Goal: Consume media (video, audio)

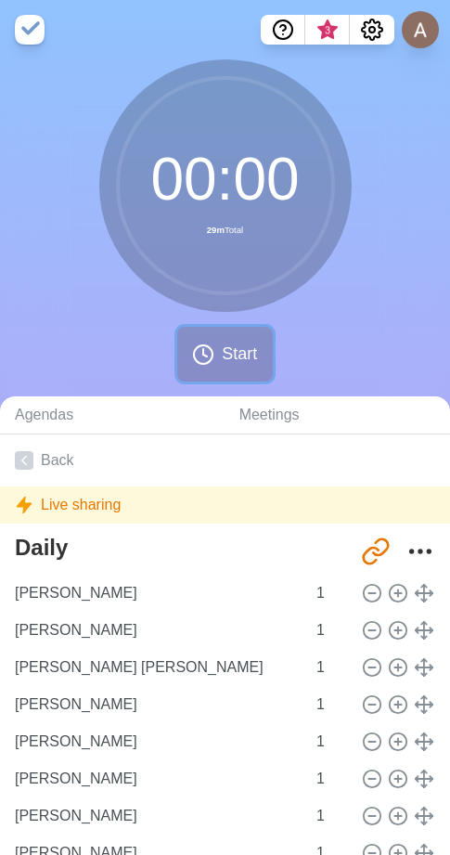
click at [218, 361] on button "Start" at bounding box center [224, 354] width 95 height 55
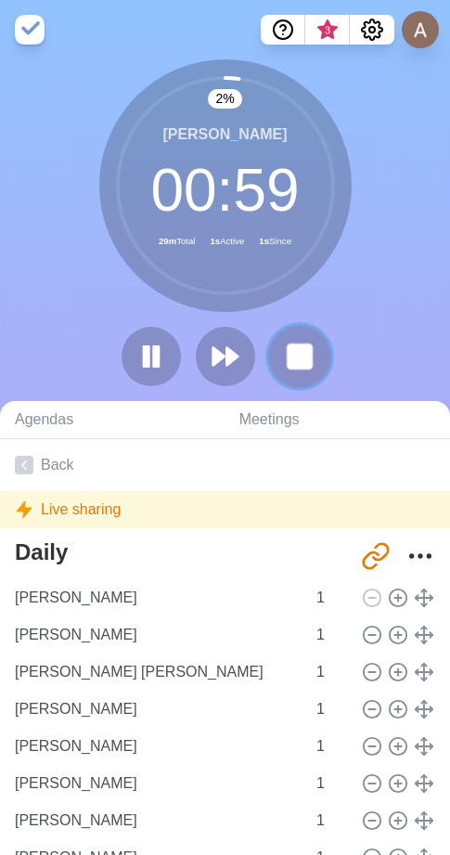
click at [296, 357] on rect at bounding box center [299, 356] width 23 height 23
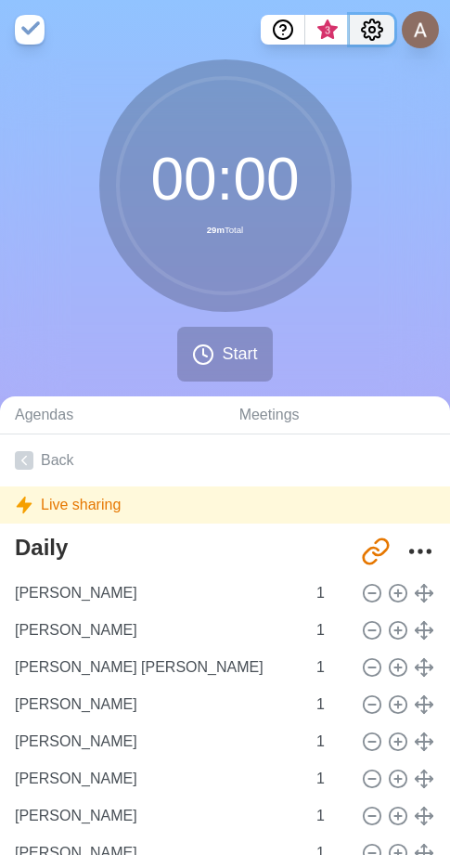
click at [378, 36] on icon "Settings" at bounding box center [372, 30] width 22 height 22
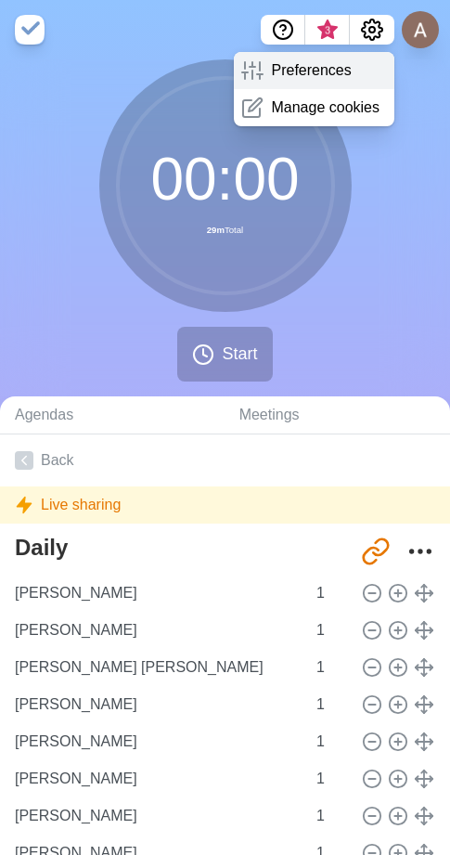
click at [304, 66] on p "Preferences" at bounding box center [311, 70] width 80 height 22
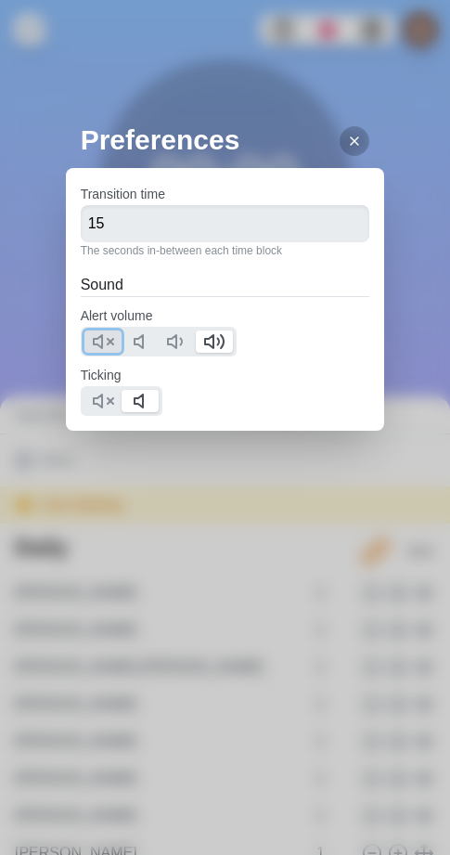
click at [102, 340] on polygon at bounding box center [98, 341] width 8 height 13
click at [88, 411] on button at bounding box center [103, 401] width 37 height 22
click at [351, 145] on line at bounding box center [354, 140] width 7 height 7
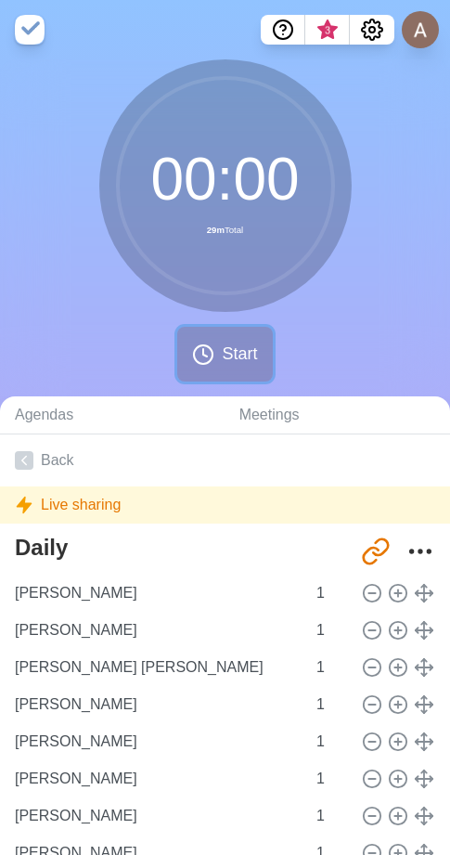
click at [224, 367] on button "Start" at bounding box center [224, 354] width 95 height 55
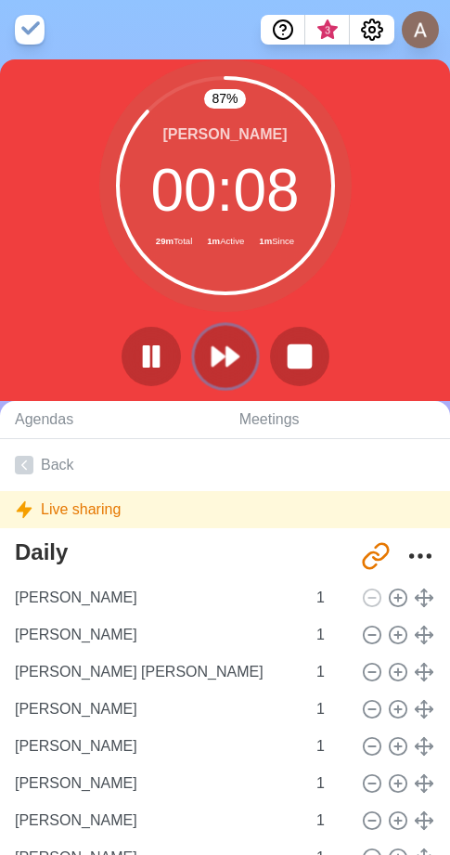
click at [240, 350] on icon at bounding box center [226, 357] width 32 height 32
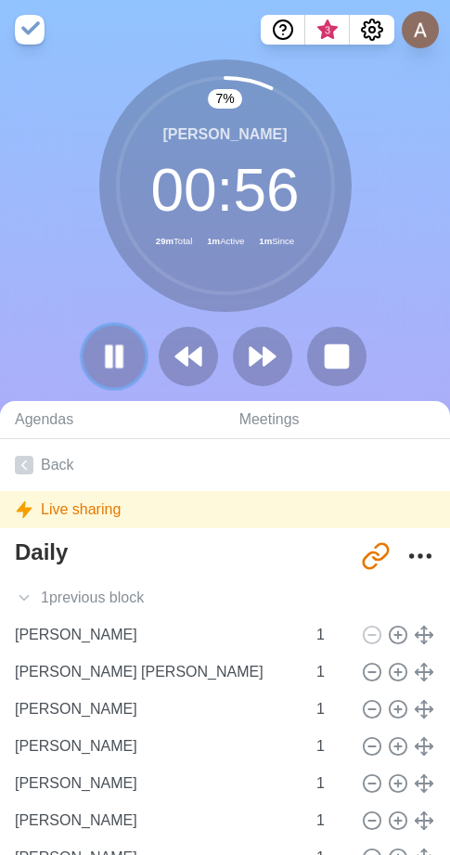
click at [130, 368] on button at bounding box center [114, 356] width 62 height 62
click at [269, 355] on polygon at bounding box center [270, 356] width 12 height 19
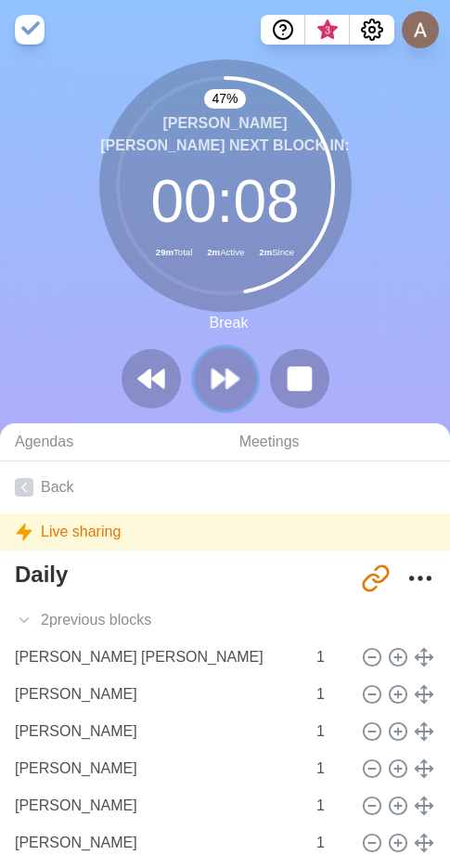
click at [229, 374] on polygon at bounding box center [233, 379] width 12 height 19
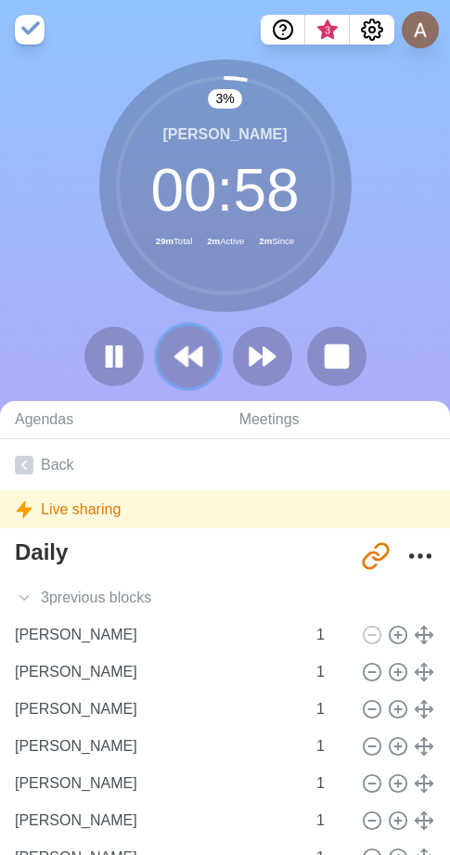
click at [195, 362] on polygon at bounding box center [195, 356] width 12 height 19
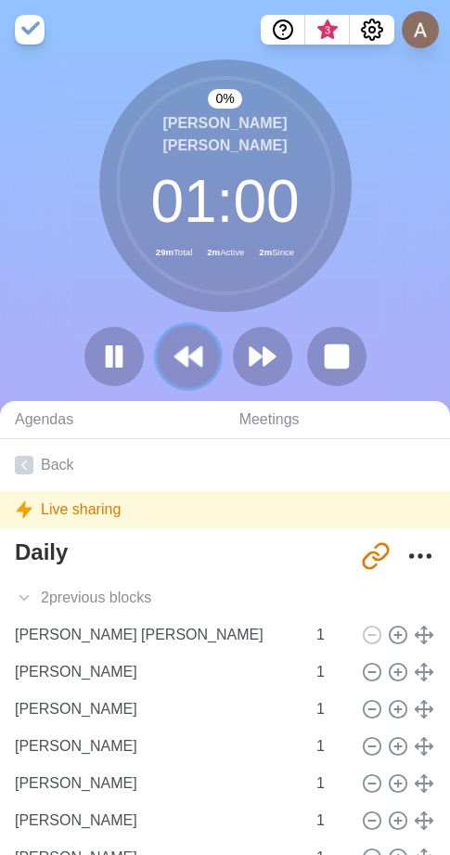
click at [195, 362] on polygon at bounding box center [195, 356] width 12 height 19
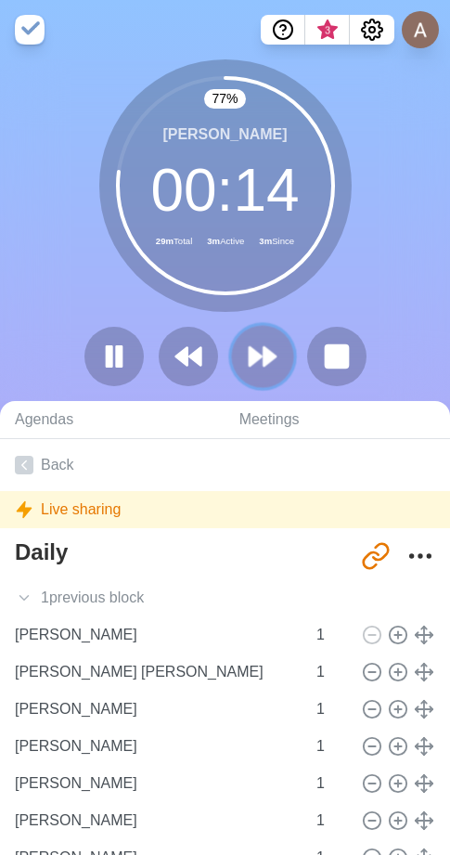
click at [284, 359] on button at bounding box center [262, 356] width 62 height 62
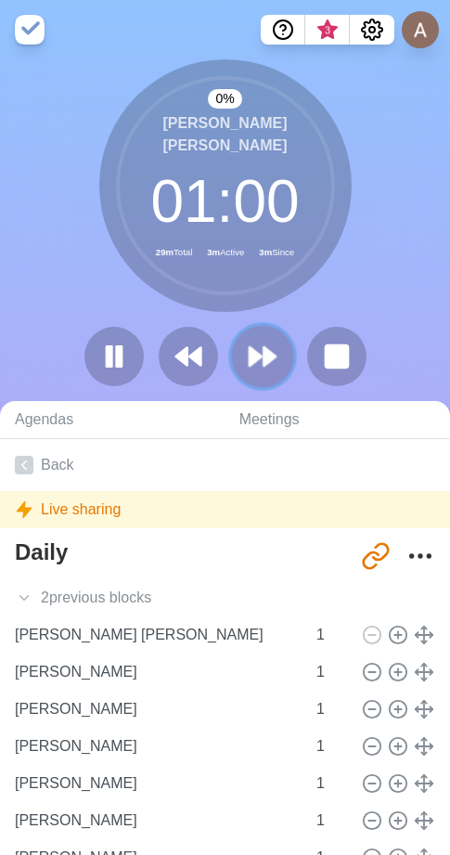
click at [284, 359] on button at bounding box center [262, 356] width 62 height 62
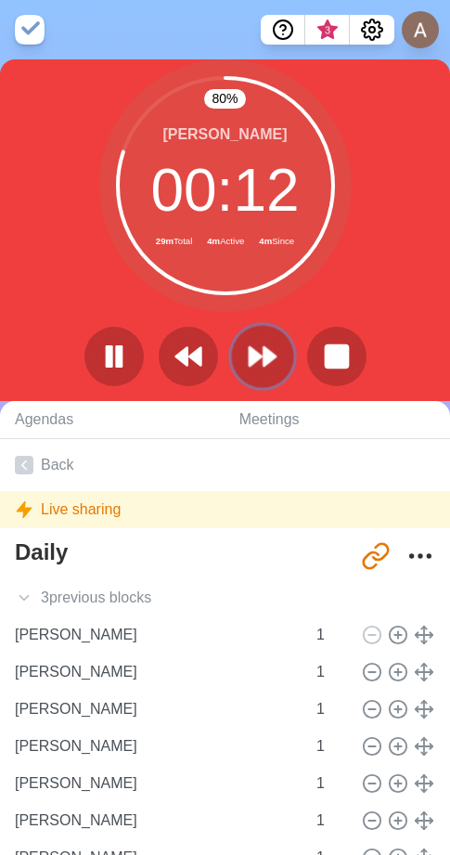
click at [276, 345] on icon at bounding box center [263, 357] width 32 height 32
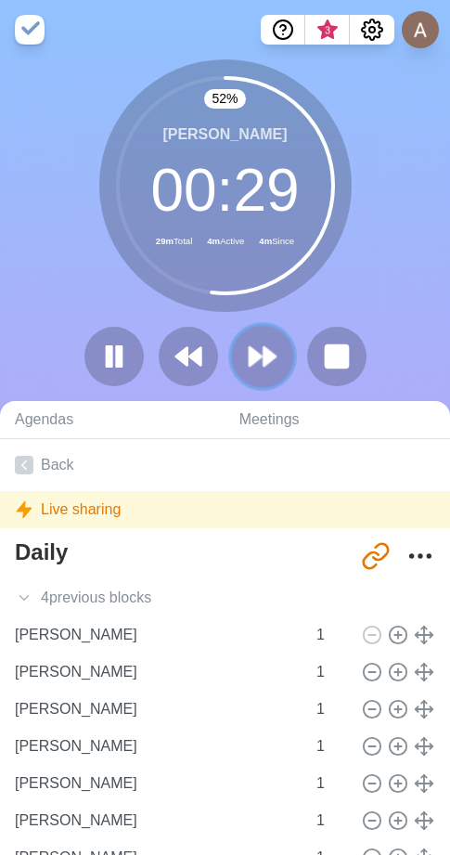
click at [272, 352] on icon at bounding box center [263, 357] width 32 height 32
click at [269, 350] on polygon at bounding box center [270, 356] width 12 height 19
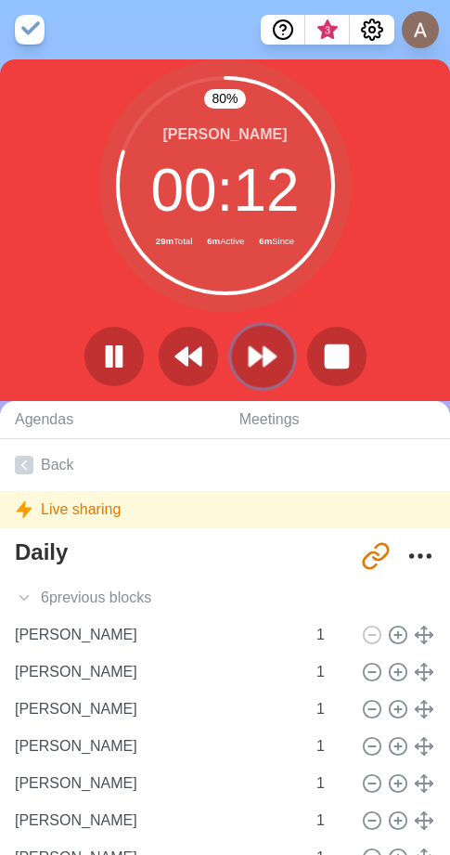
click at [274, 347] on icon at bounding box center [263, 357] width 32 height 32
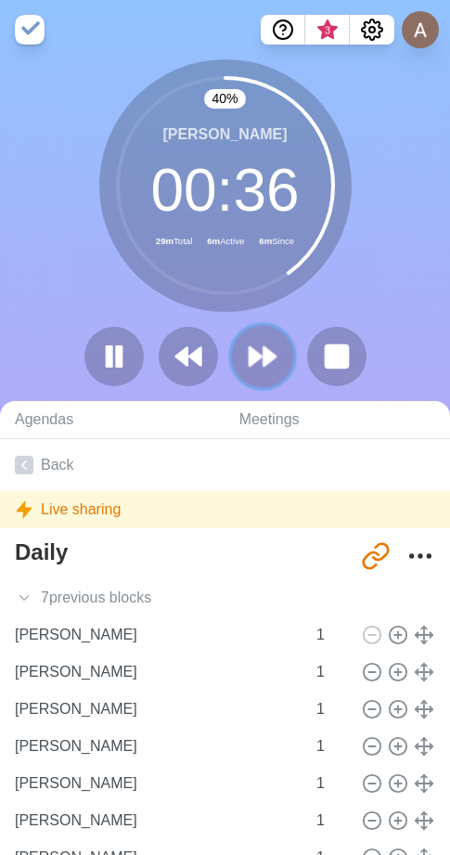
click at [279, 359] on button at bounding box center [262, 356] width 62 height 62
click at [252, 353] on polygon at bounding box center [256, 356] width 12 height 19
click at [251, 351] on polygon at bounding box center [256, 356] width 12 height 19
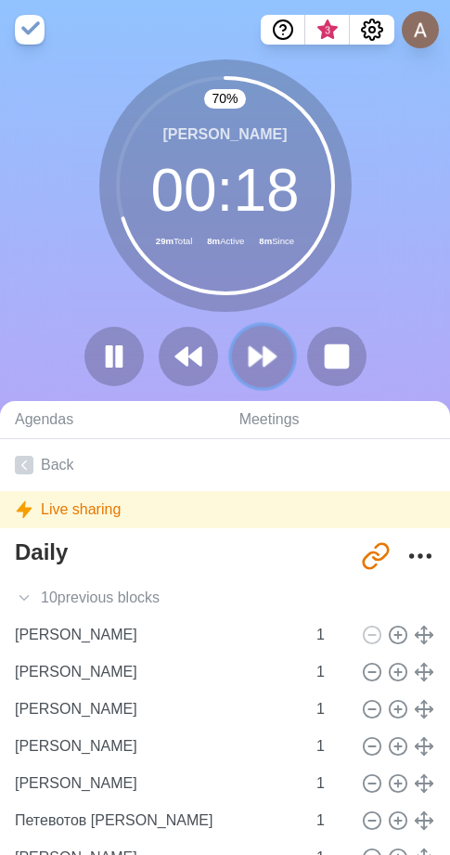
click at [250, 379] on button at bounding box center [262, 356] width 62 height 62
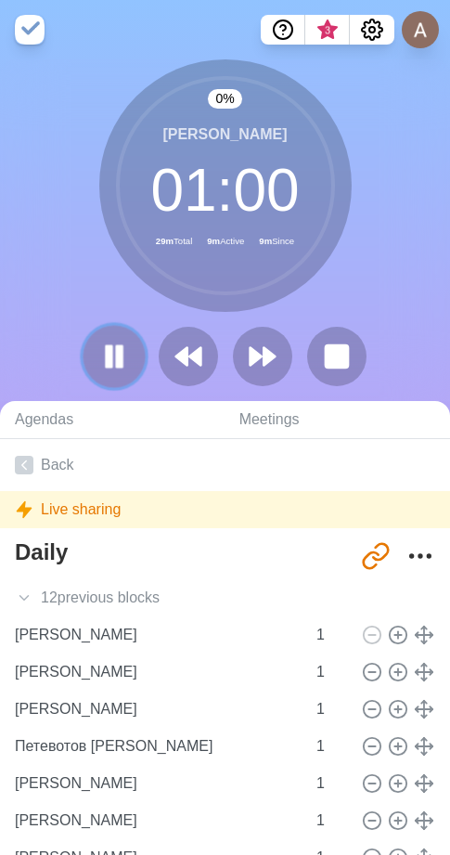
click at [128, 366] on icon at bounding box center [114, 357] width 32 height 32
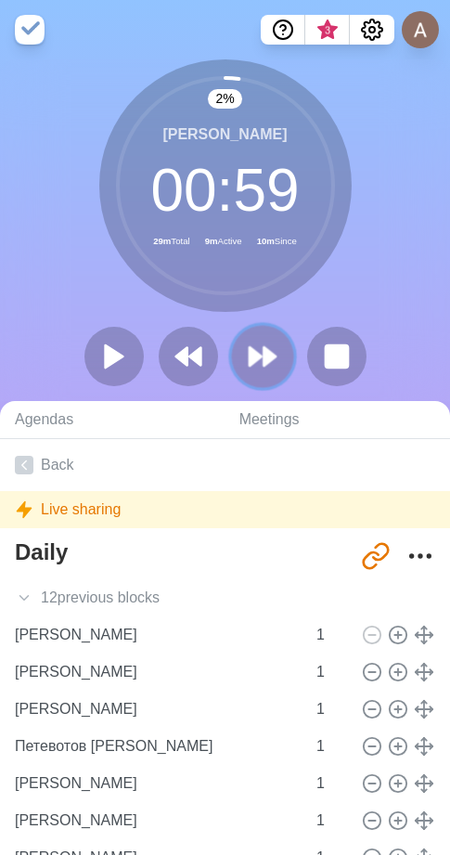
click at [264, 360] on polygon at bounding box center [270, 356] width 12 height 19
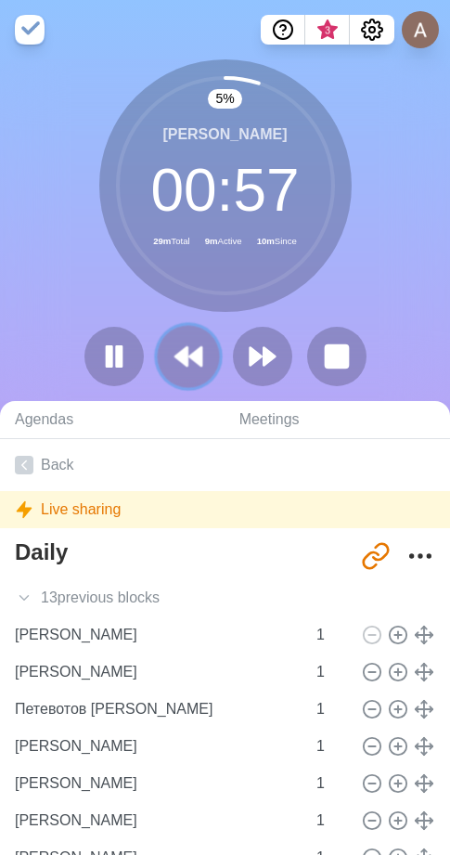
click at [189, 348] on icon at bounding box center [189, 357] width 32 height 32
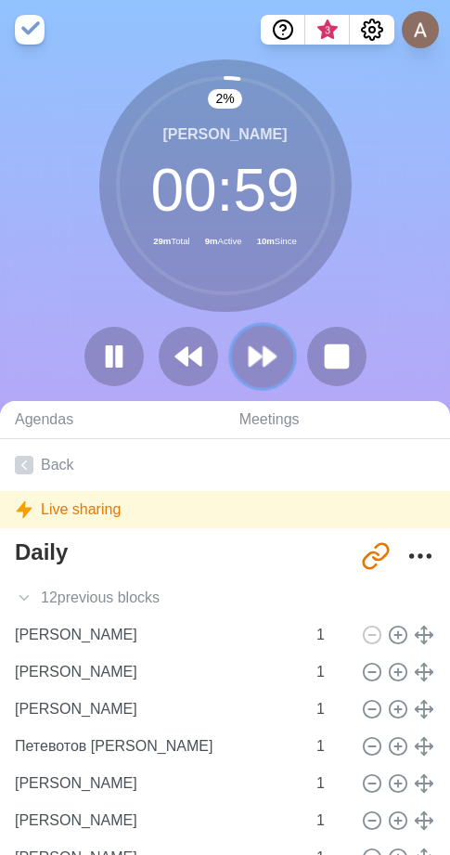
click at [246, 351] on button at bounding box center [262, 356] width 62 height 62
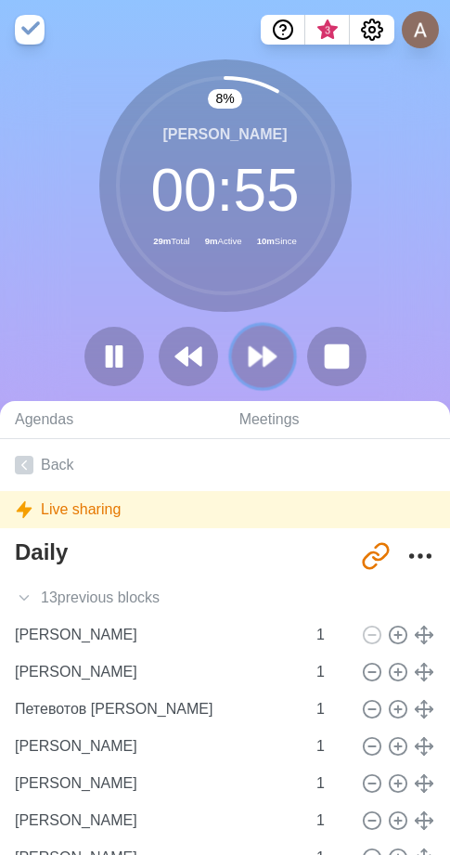
click at [257, 360] on polygon at bounding box center [256, 356] width 12 height 19
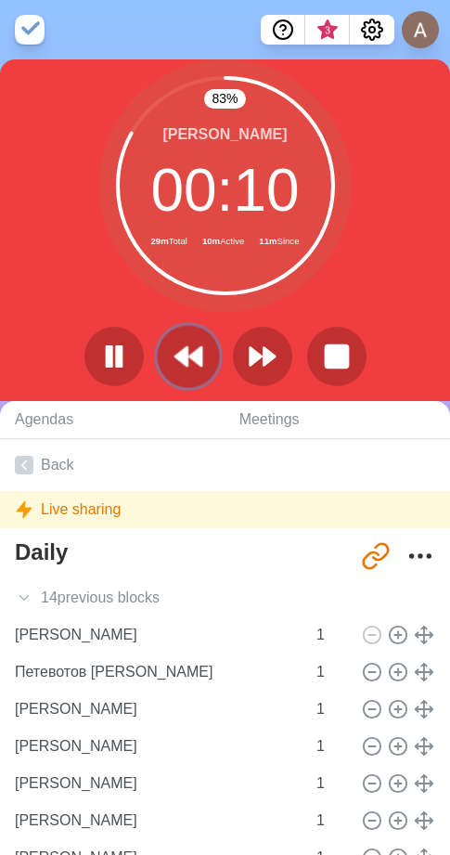
click at [191, 338] on button at bounding box center [188, 356] width 62 height 62
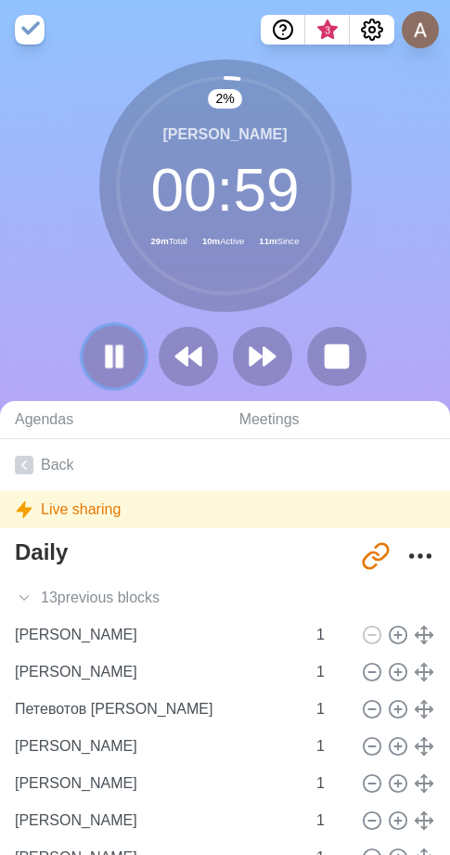
click at [111, 346] on rect at bounding box center [109, 356] width 6 height 20
click at [128, 356] on icon at bounding box center [114, 357] width 32 height 32
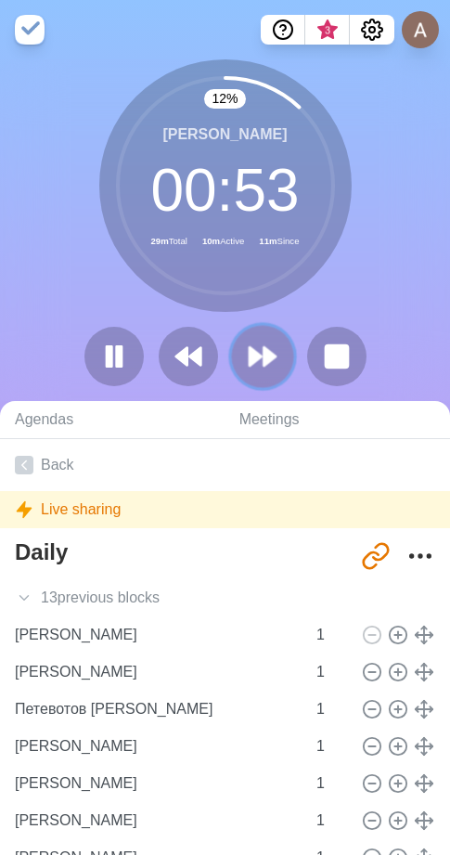
click at [258, 350] on icon at bounding box center [263, 357] width 32 height 32
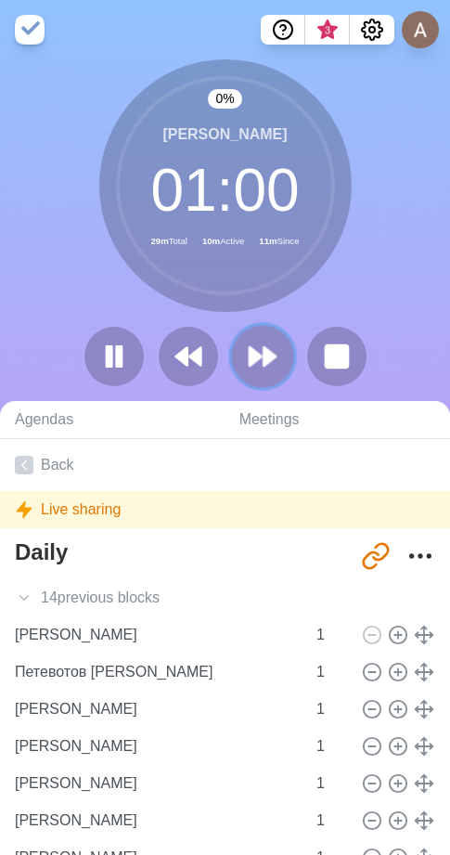
click at [258, 350] on icon at bounding box center [263, 357] width 32 height 32
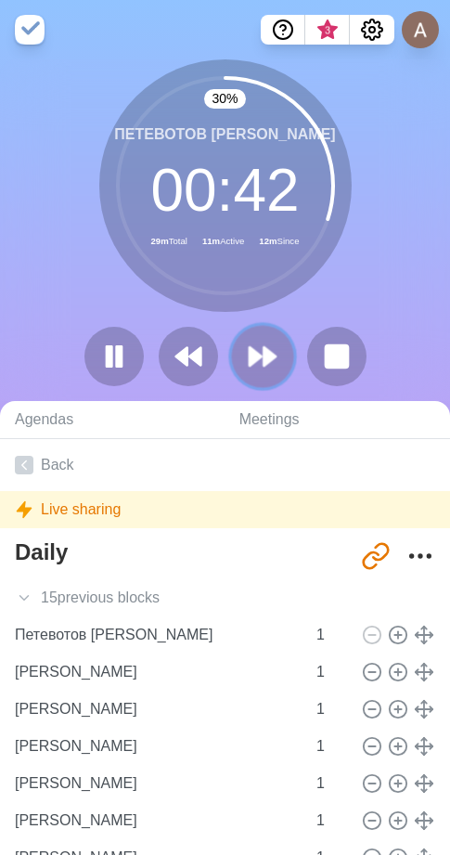
click at [256, 370] on icon at bounding box center [263, 357] width 32 height 32
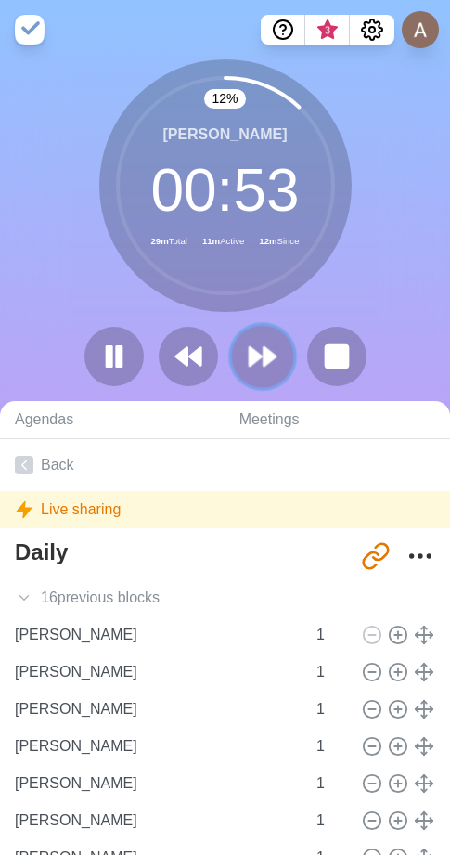
click at [256, 370] on icon at bounding box center [263, 357] width 32 height 32
click at [276, 352] on icon at bounding box center [263, 357] width 32 height 32
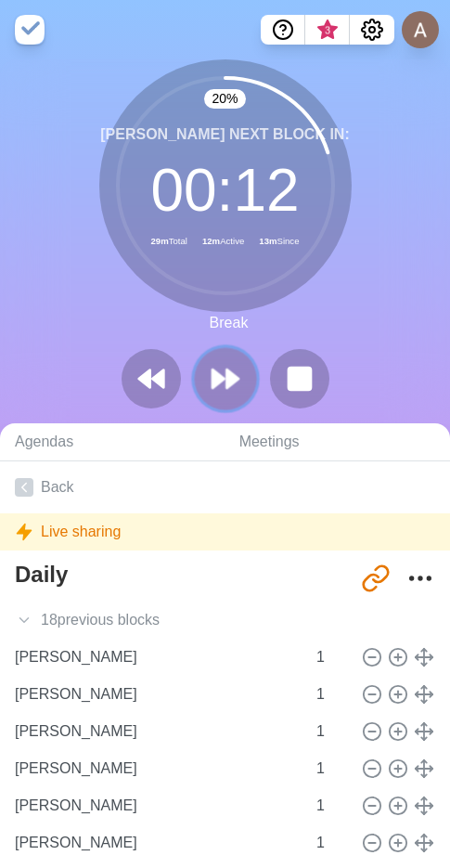
click at [221, 369] on icon at bounding box center [226, 379] width 32 height 32
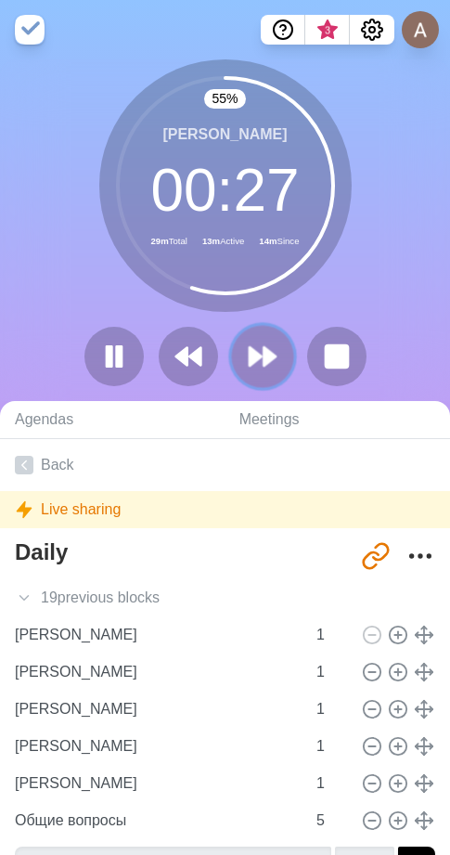
click at [270, 368] on icon at bounding box center [263, 357] width 32 height 32
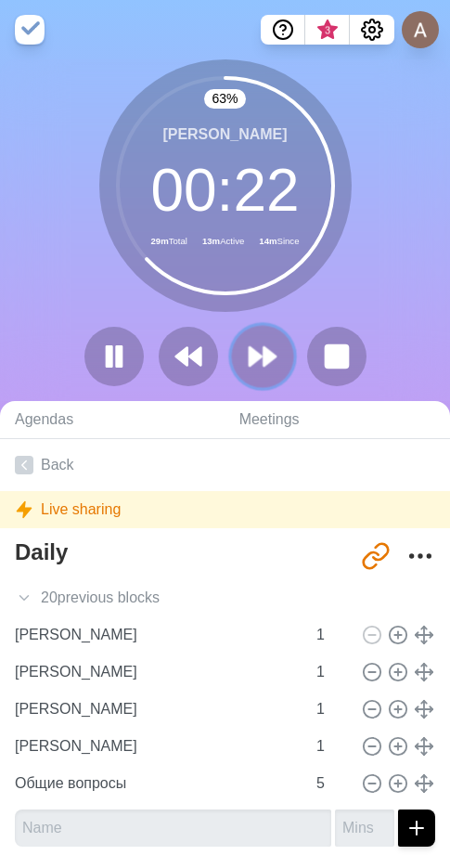
click at [271, 354] on polygon at bounding box center [270, 356] width 12 height 19
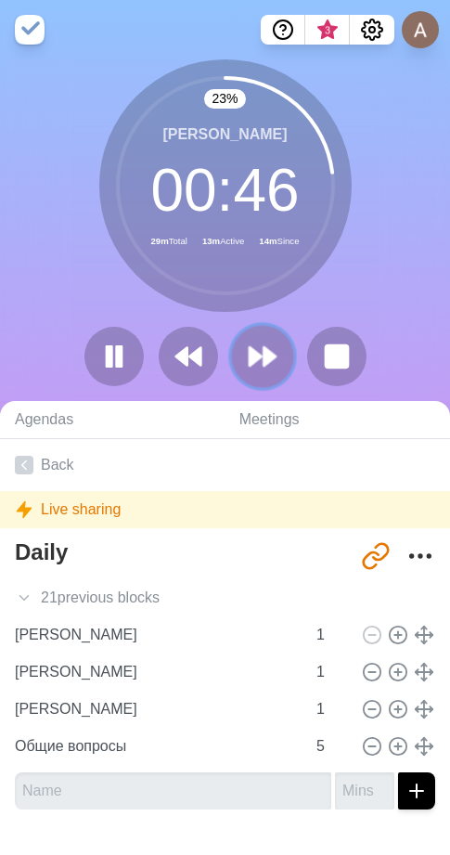
click at [260, 359] on polygon at bounding box center [256, 356] width 12 height 19
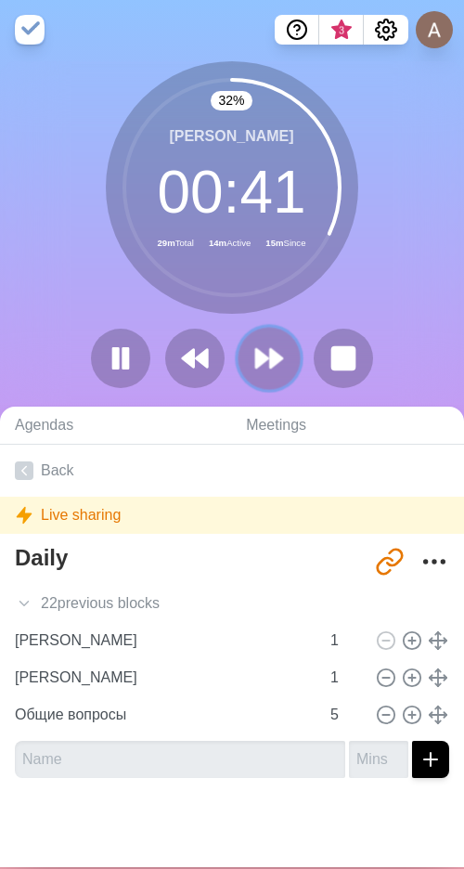
click at [277, 351] on icon at bounding box center [270, 359] width 32 height 32
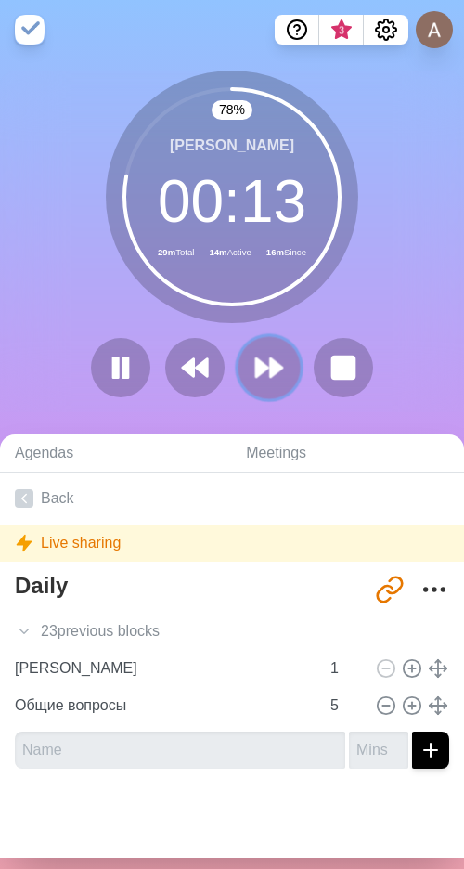
click at [272, 376] on icon at bounding box center [270, 368] width 32 height 32
